Goal: Information Seeking & Learning: Learn about a topic

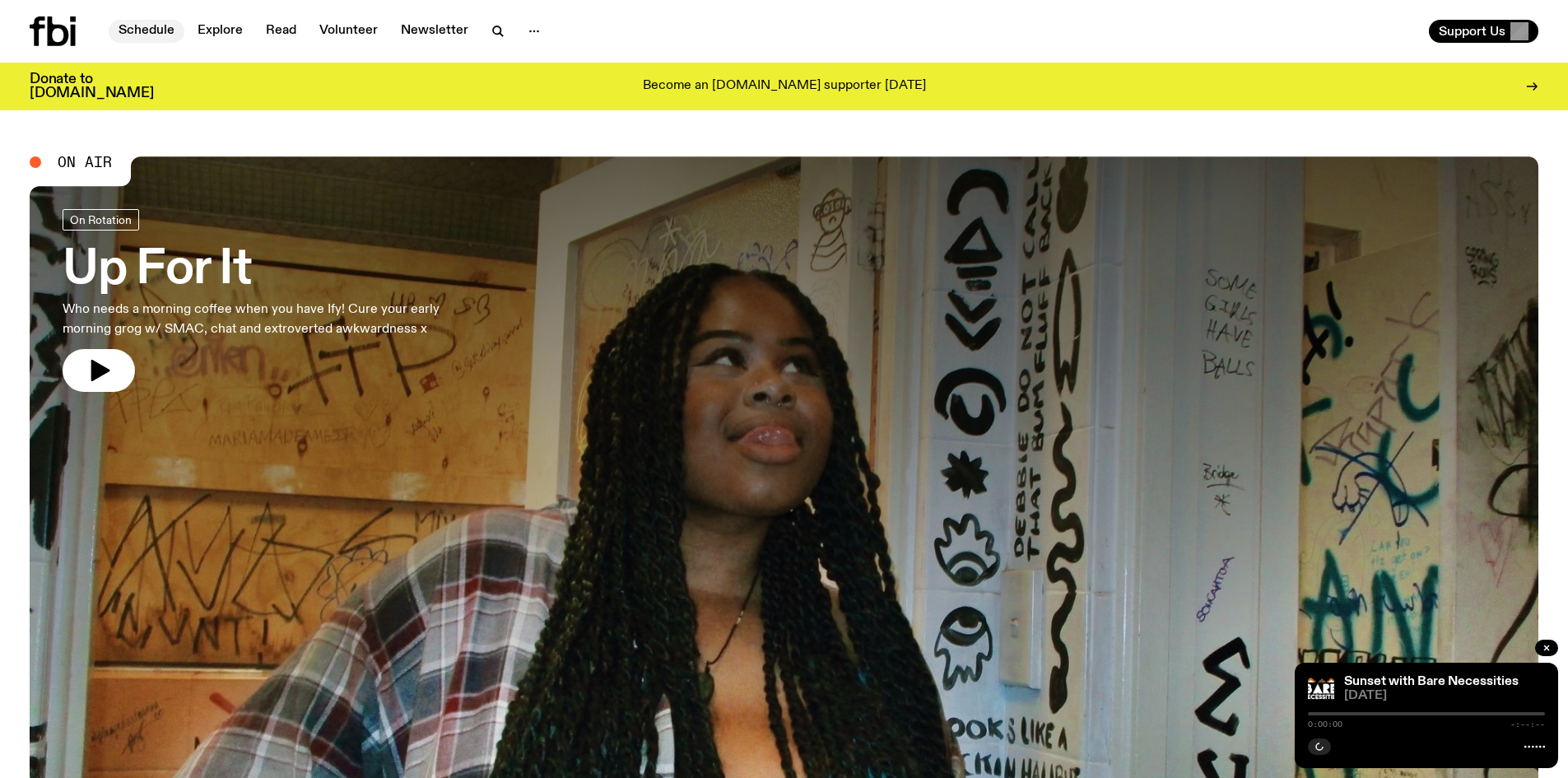
click at [144, 20] on link "Schedule" at bounding box center [147, 31] width 76 height 23
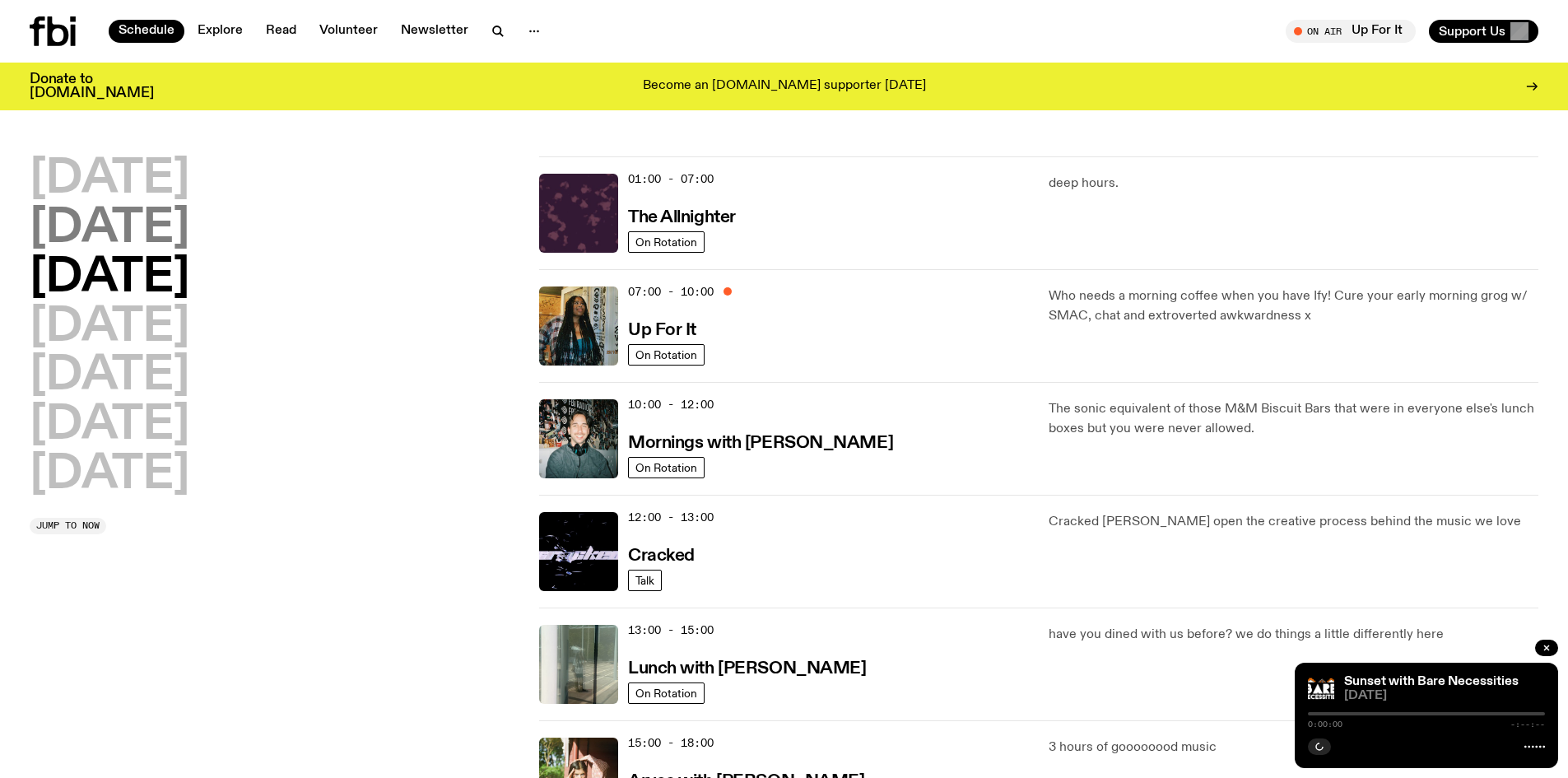
click at [93, 224] on h2 "[DATE]" at bounding box center [109, 228] width 160 height 46
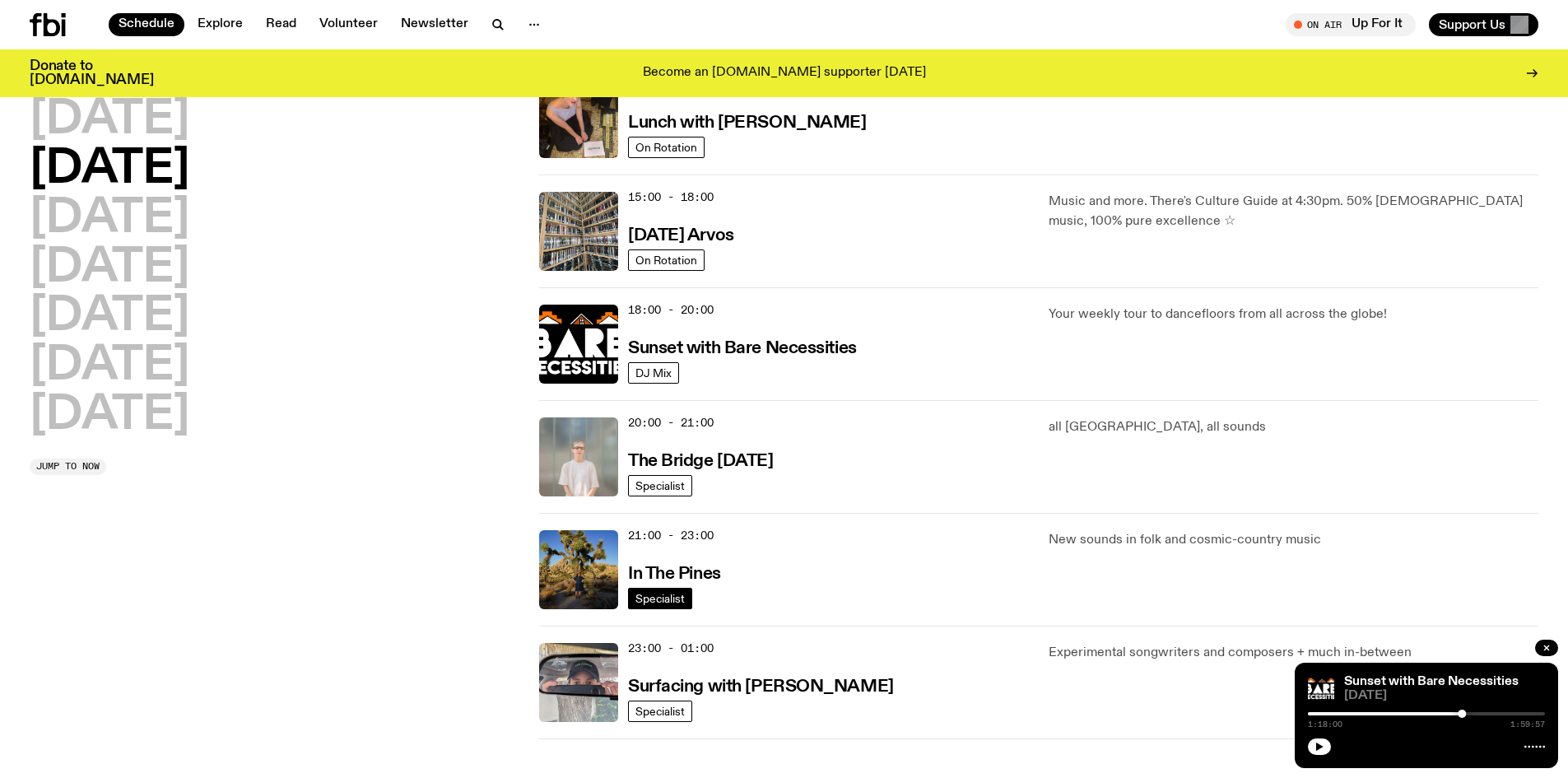
scroll to position [540, 0]
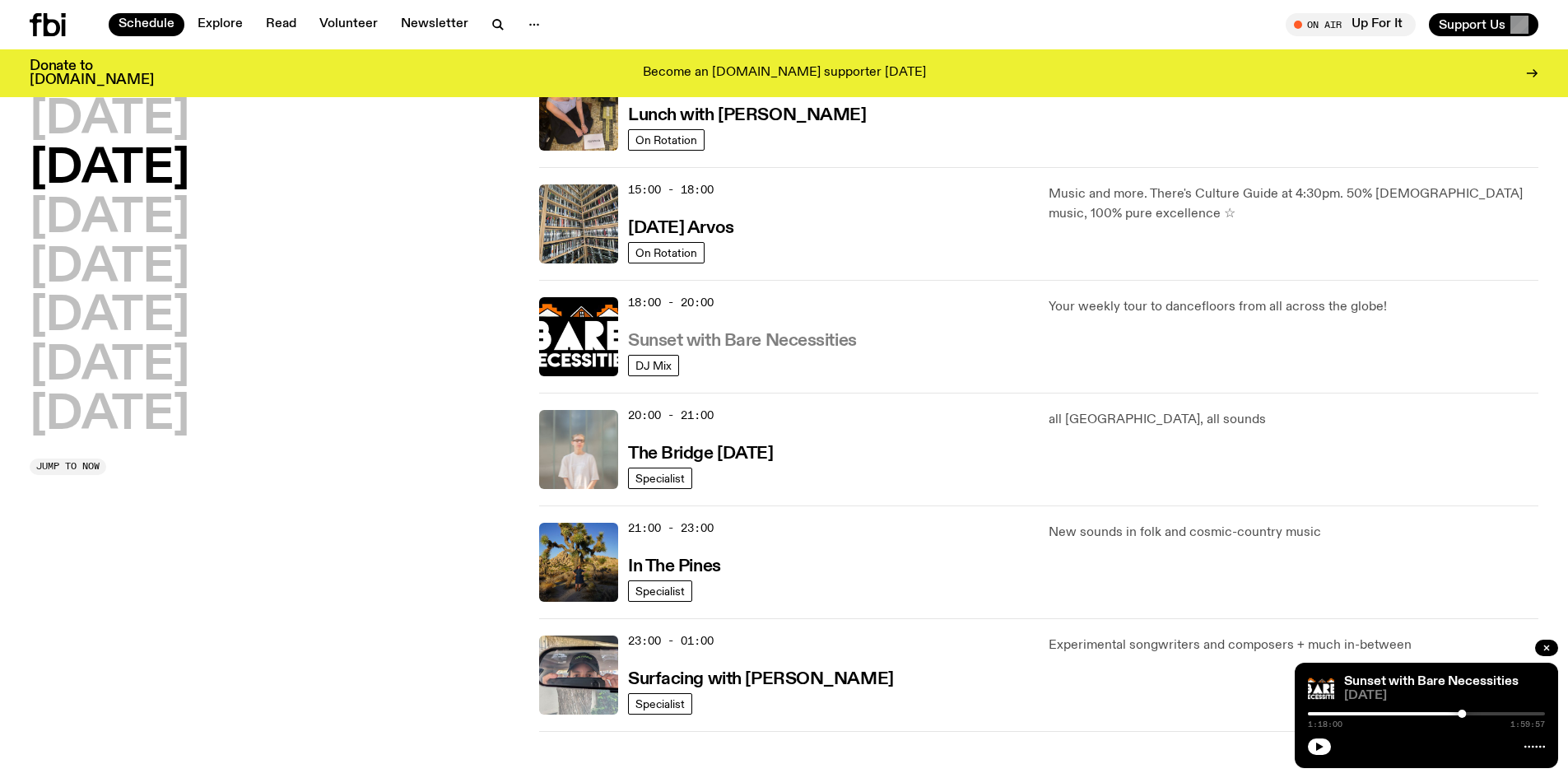
click at [712, 329] on link "Sunset with Bare Necessities" at bounding box center [742, 340] width 229 height 21
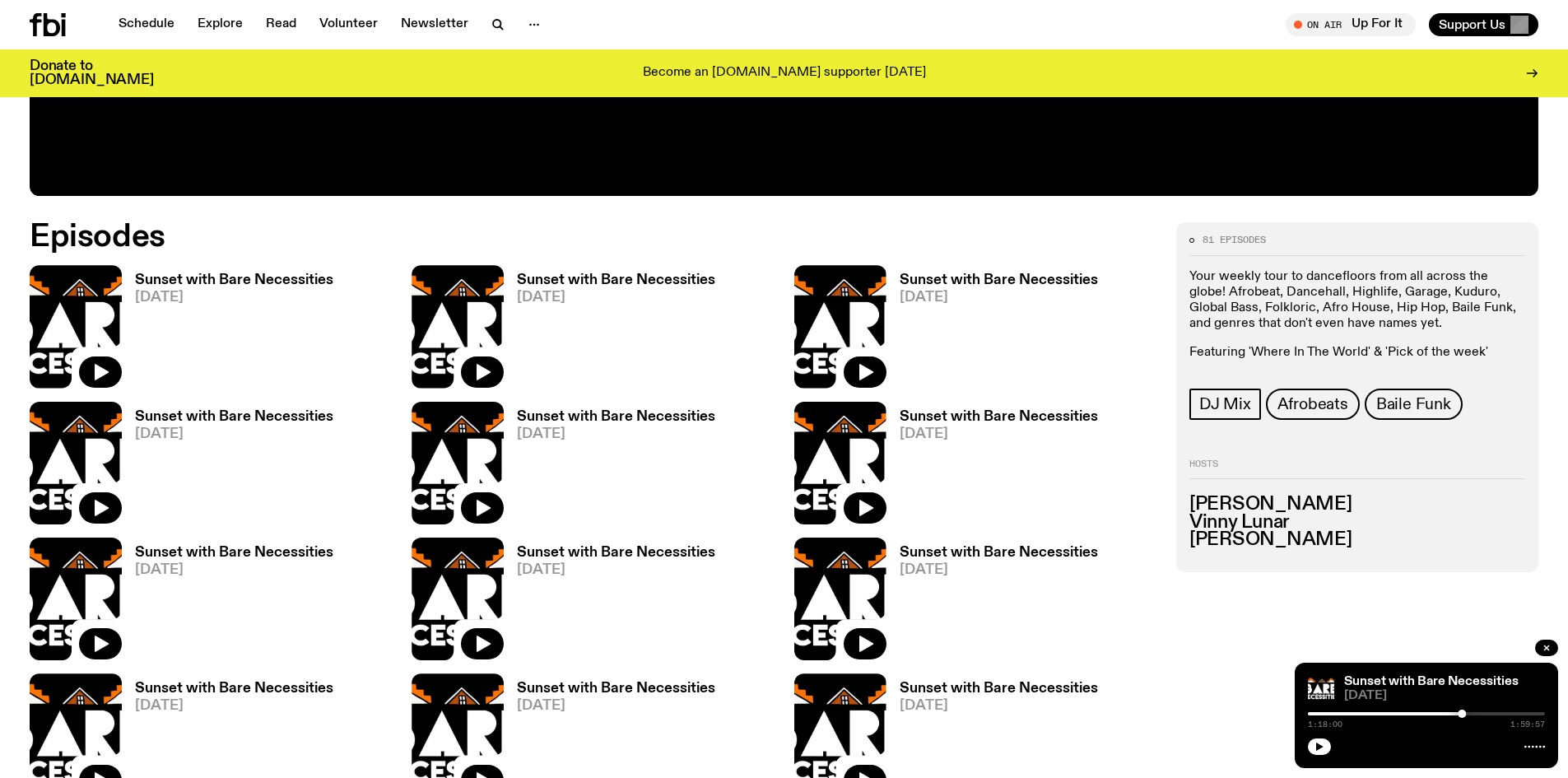
scroll to position [898, 0]
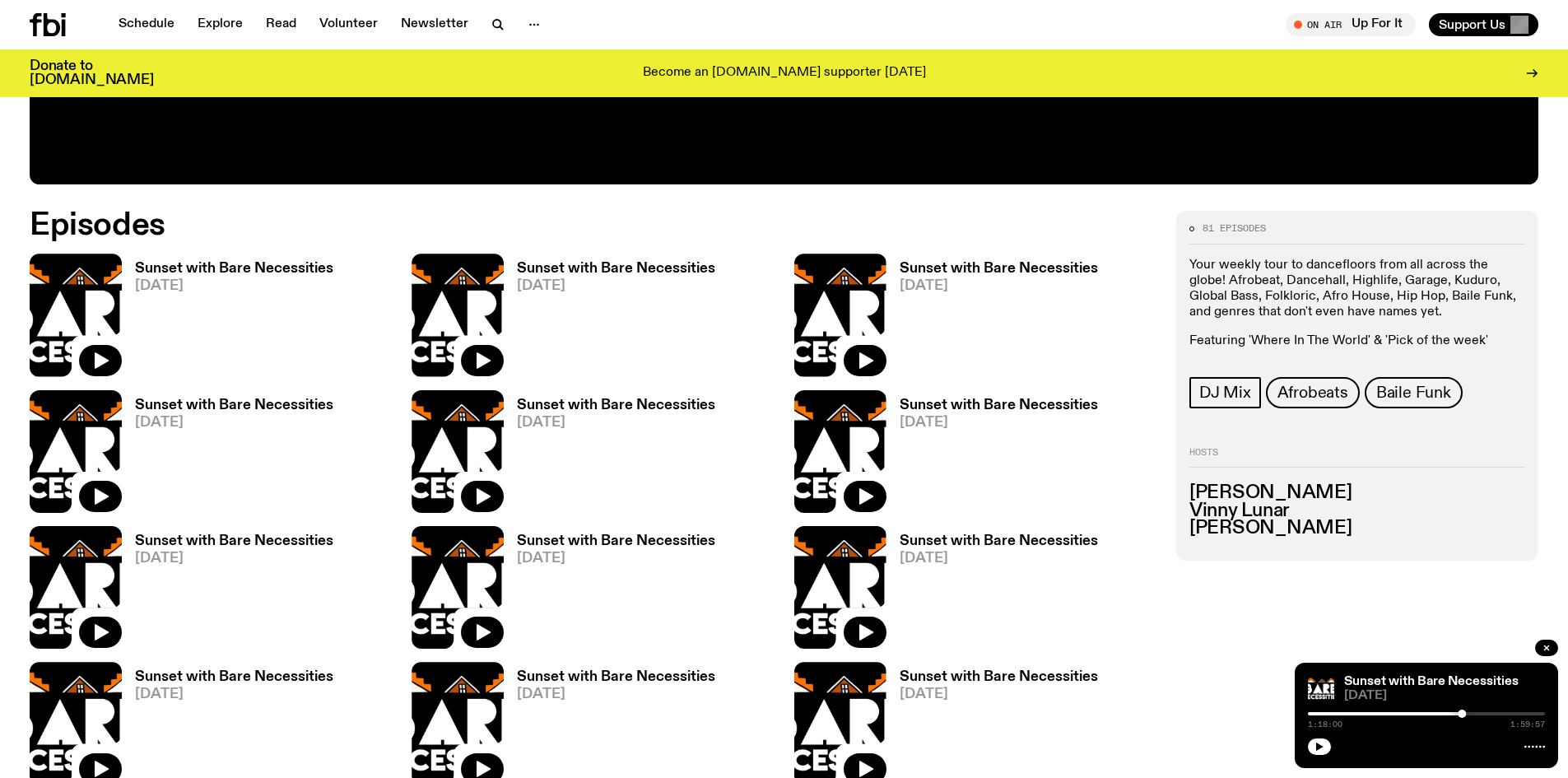
click at [153, 275] on h3 "Sunset with Bare Necessities" at bounding box center [234, 268] width 199 height 14
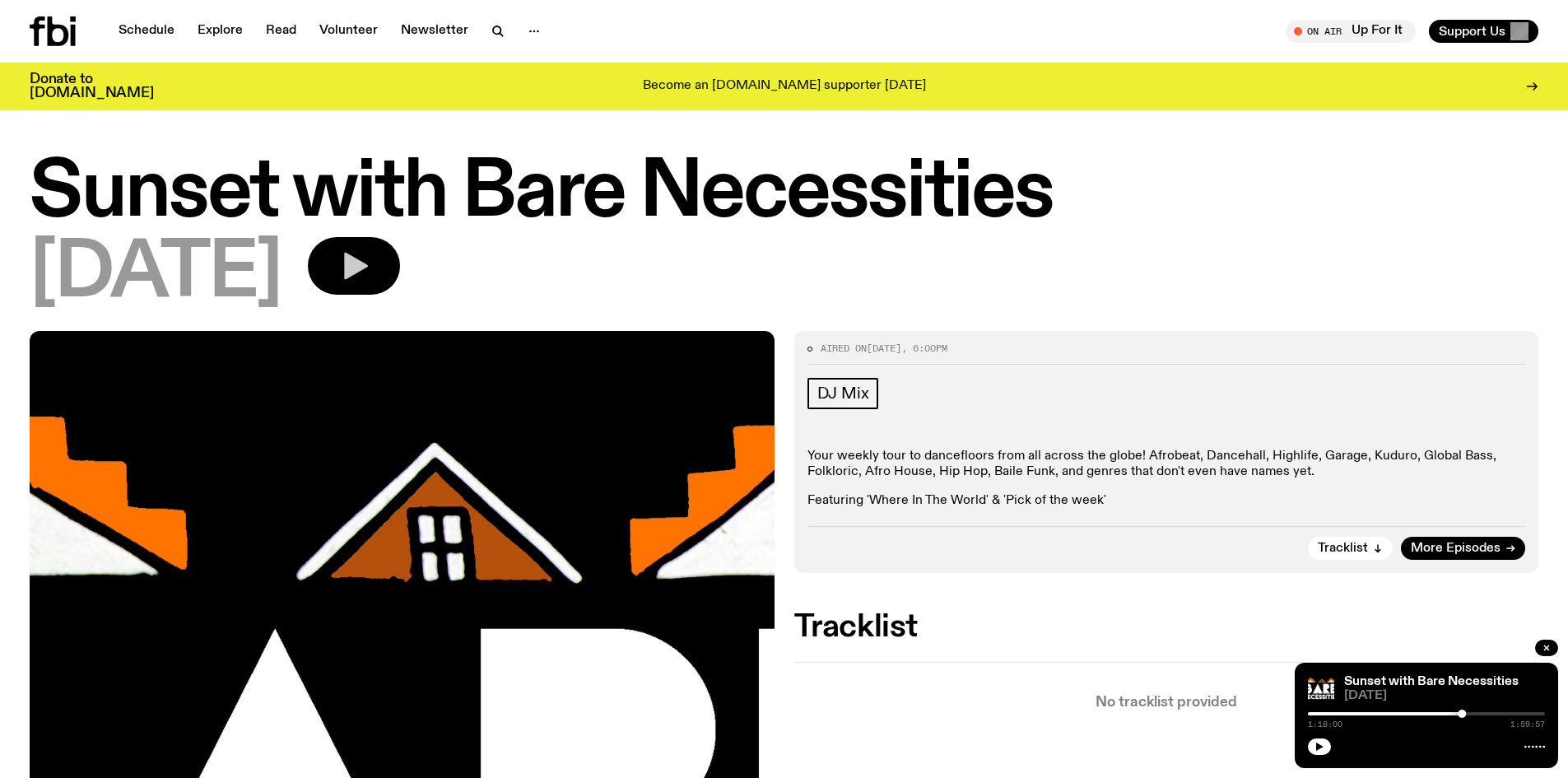
click at [368, 263] on icon "button" at bounding box center [356, 266] width 24 height 28
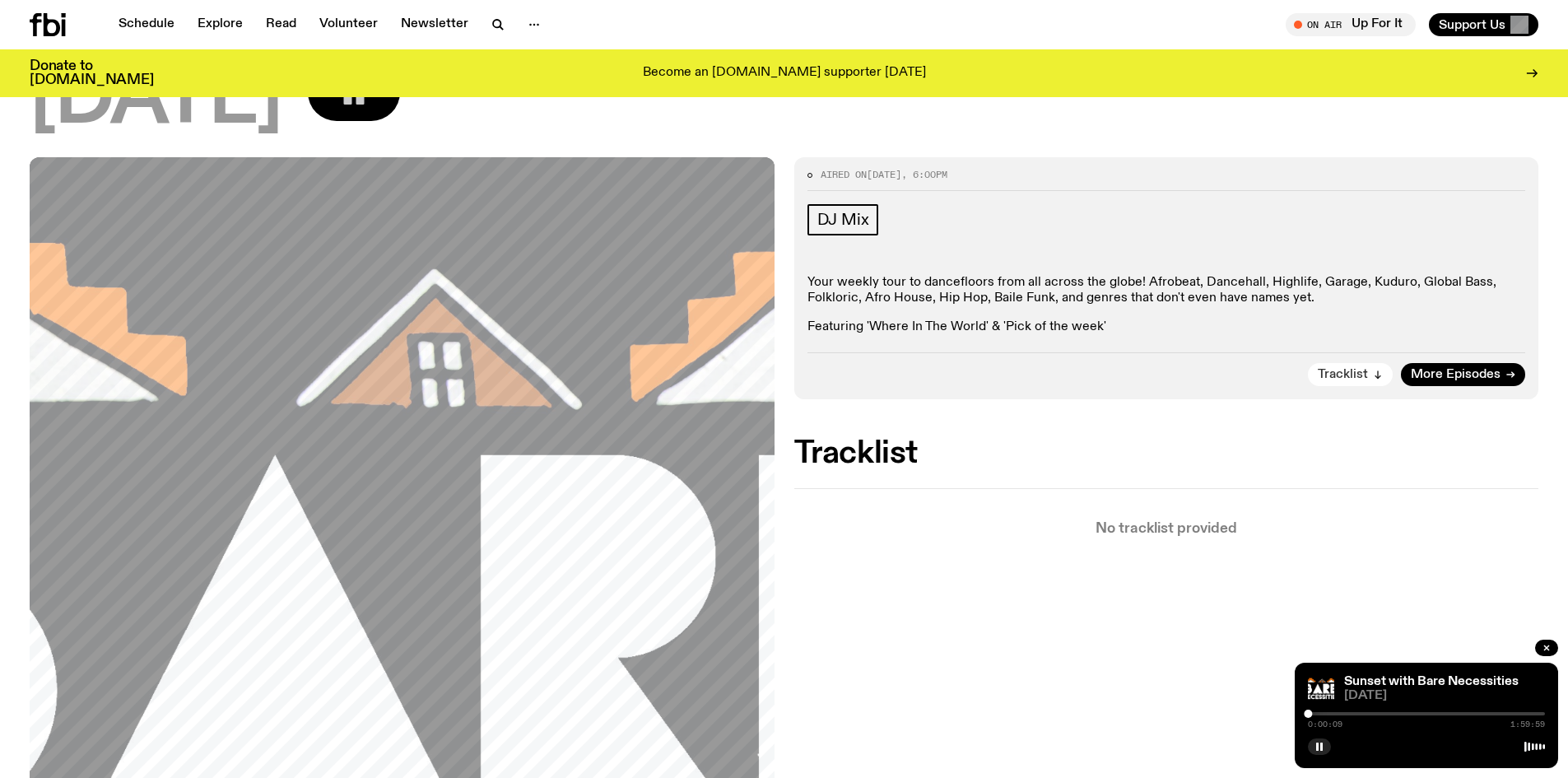
click at [1343, 375] on span "Tracklist" at bounding box center [1343, 375] width 50 height 12
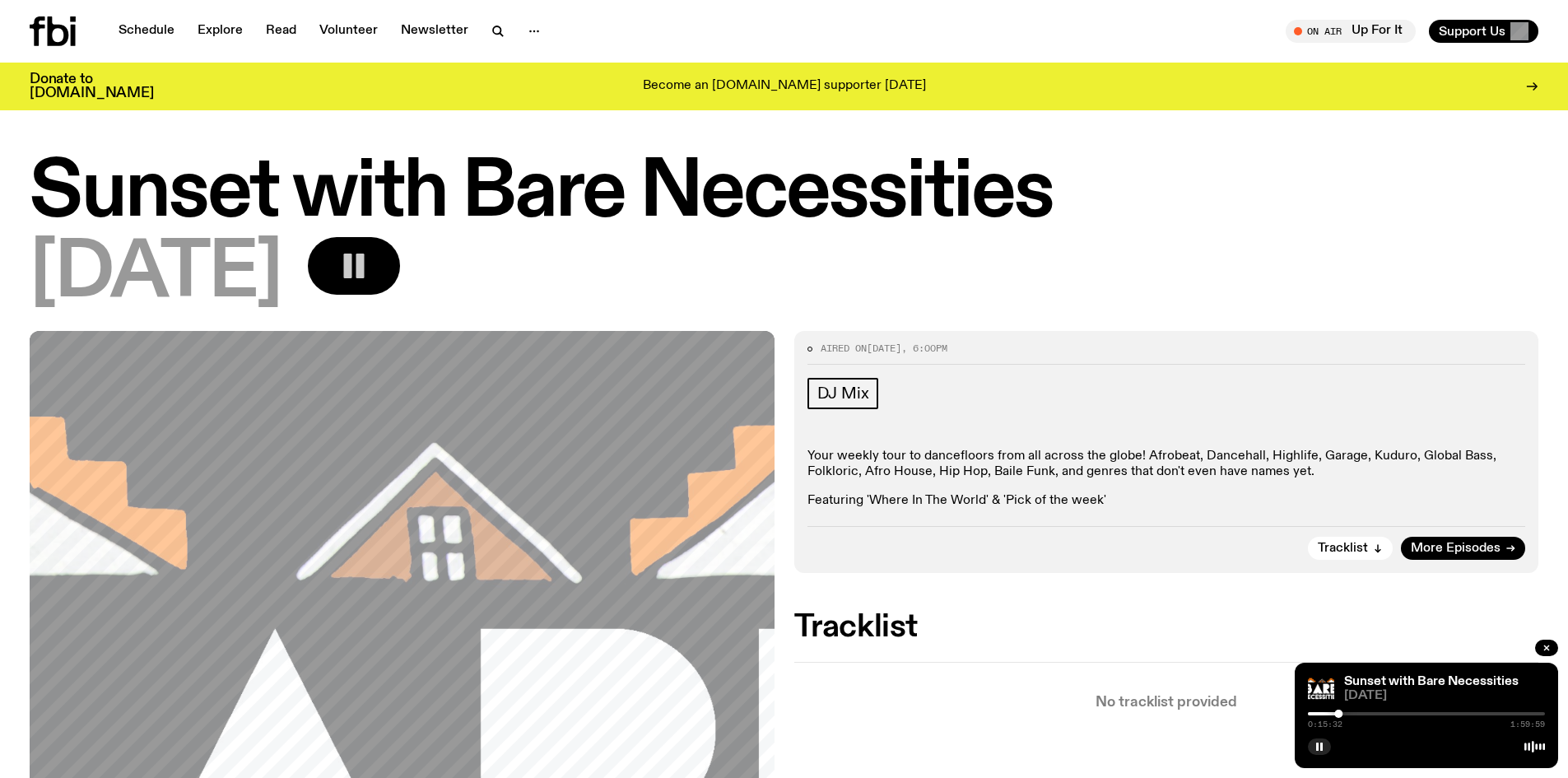
click at [370, 269] on icon "button" at bounding box center [354, 265] width 33 height 33
